Goal: Check status: Check status

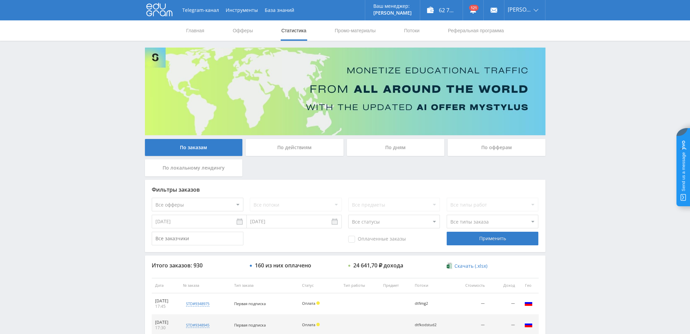
drag, startPoint x: 624, startPoint y: 135, endPoint x: 615, endPoint y: 127, distance: 12.0
click at [624, 135] on div "Telegram-канал Инструменты База знаний Ваш менеджер: Valeria Valeria Online @va…" at bounding box center [345, 285] width 690 height 570
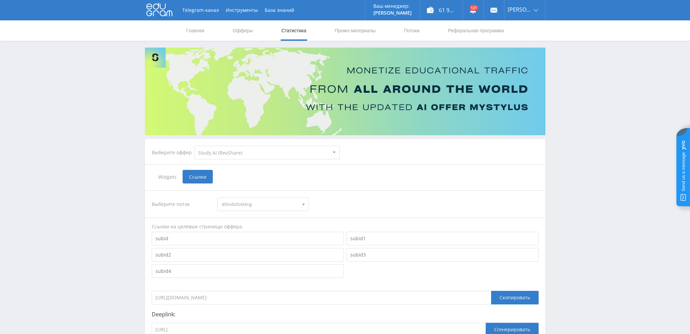
select select "376"
click at [292, 34] on link "Статистика" at bounding box center [294, 30] width 26 height 20
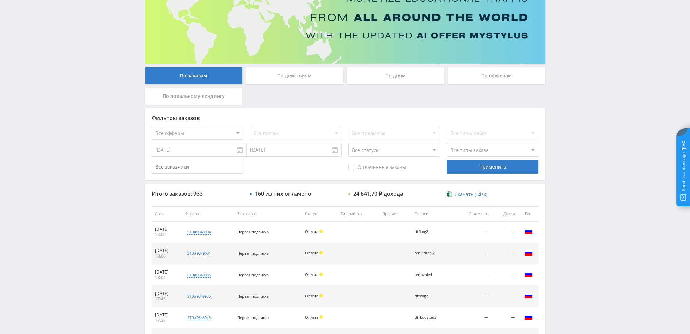
scroll to position [65, 0]
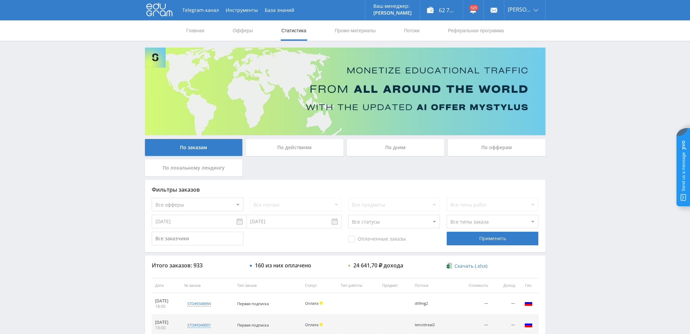
click at [403, 141] on div "По дням" at bounding box center [396, 147] width 98 height 17
click at [0, 0] on input "По дням" at bounding box center [0, 0] width 0 height 0
